Goal: Transaction & Acquisition: Purchase product/service

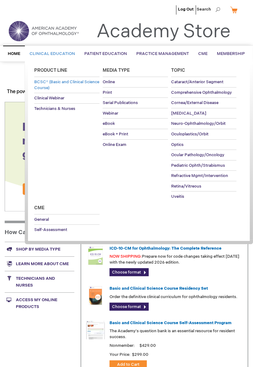
type input "MJTsang"
click at [49, 82] on span "BCSC® (Basic and Clinical Science Course)" at bounding box center [66, 85] width 65 height 11
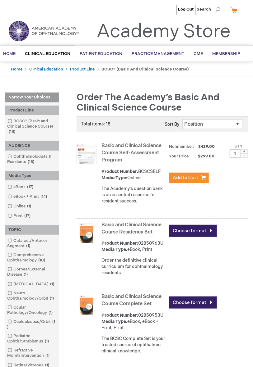
type input "MJTsang"
click at [122, 154] on link "Basic and Clinical Science Course Self-Assessment Program" at bounding box center [131, 153] width 60 height 20
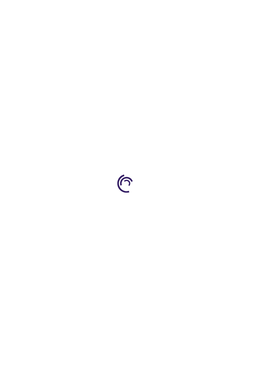
type input "1"
